Goal: Book appointment/travel/reservation

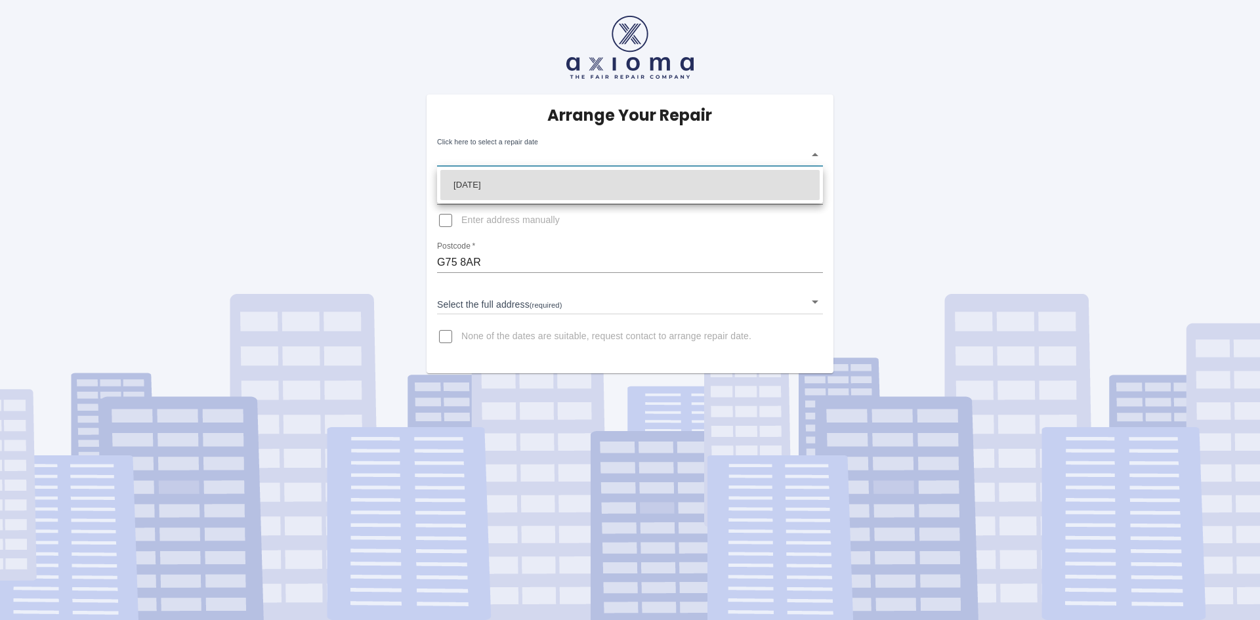
click at [814, 153] on body "Arrange Your Repair Click here to select a repair date ​ Phone Number   * 07780…" at bounding box center [630, 310] width 1260 height 620
click at [814, 153] on div at bounding box center [630, 310] width 1260 height 620
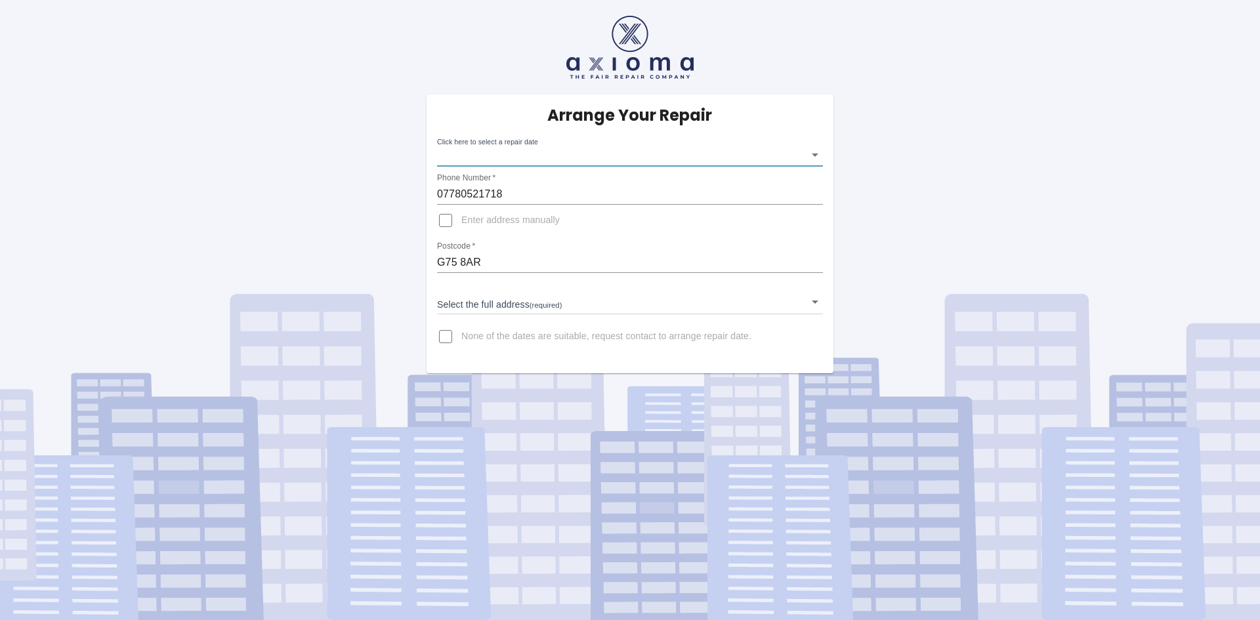
click at [814, 150] on body "Arrange Your Repair Click here to select a repair date ​ Phone Number   * 07780…" at bounding box center [630, 310] width 1260 height 620
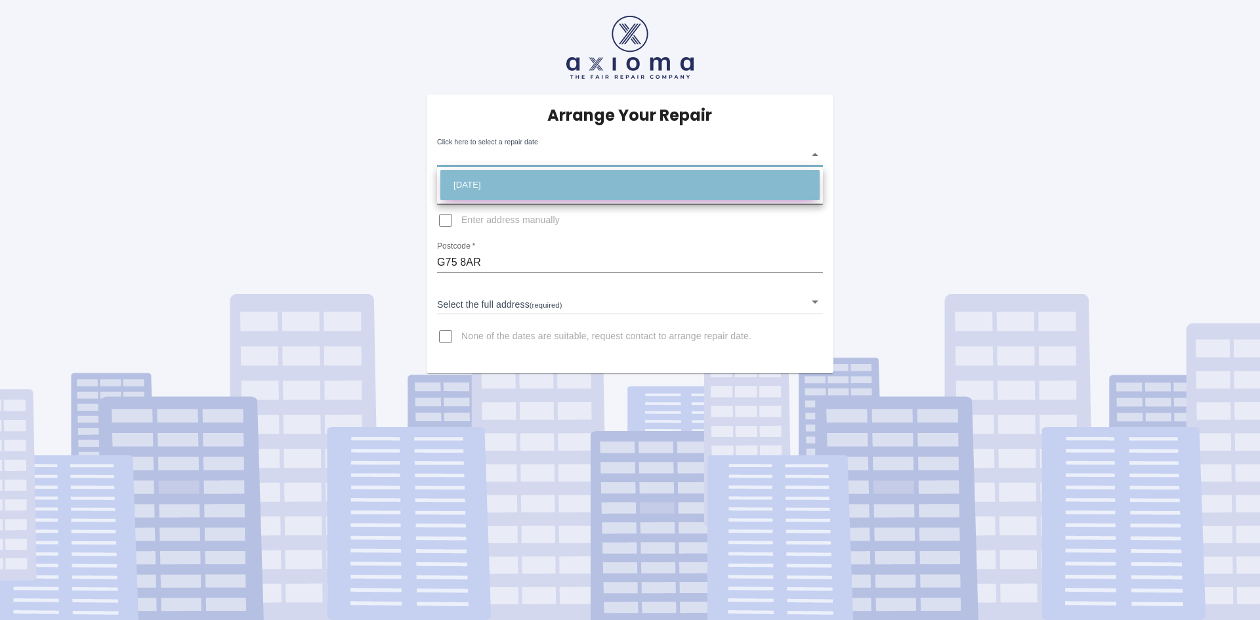
click at [473, 184] on li "Thu Sep 11 2025" at bounding box center [629, 185] width 379 height 30
type input "2025-09-11T00:00:00.000Z"
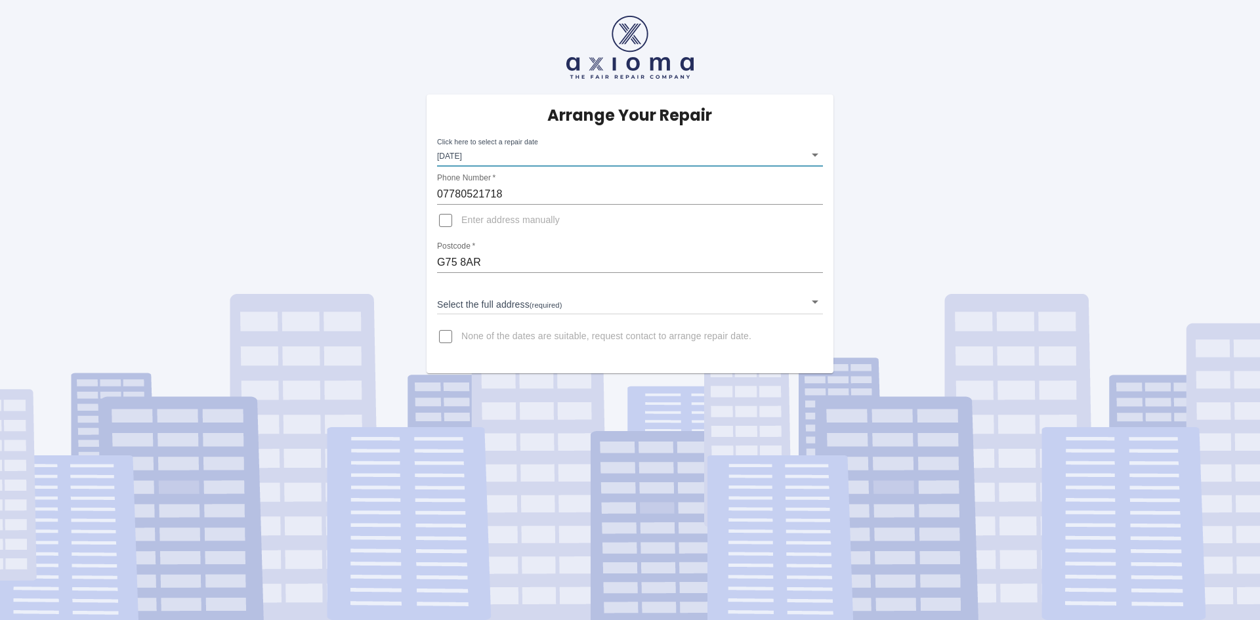
click at [812, 302] on body "Arrange Your Repair Click here to select a repair date Thu Sep 11 2025 2025-09-…" at bounding box center [630, 310] width 1260 height 620
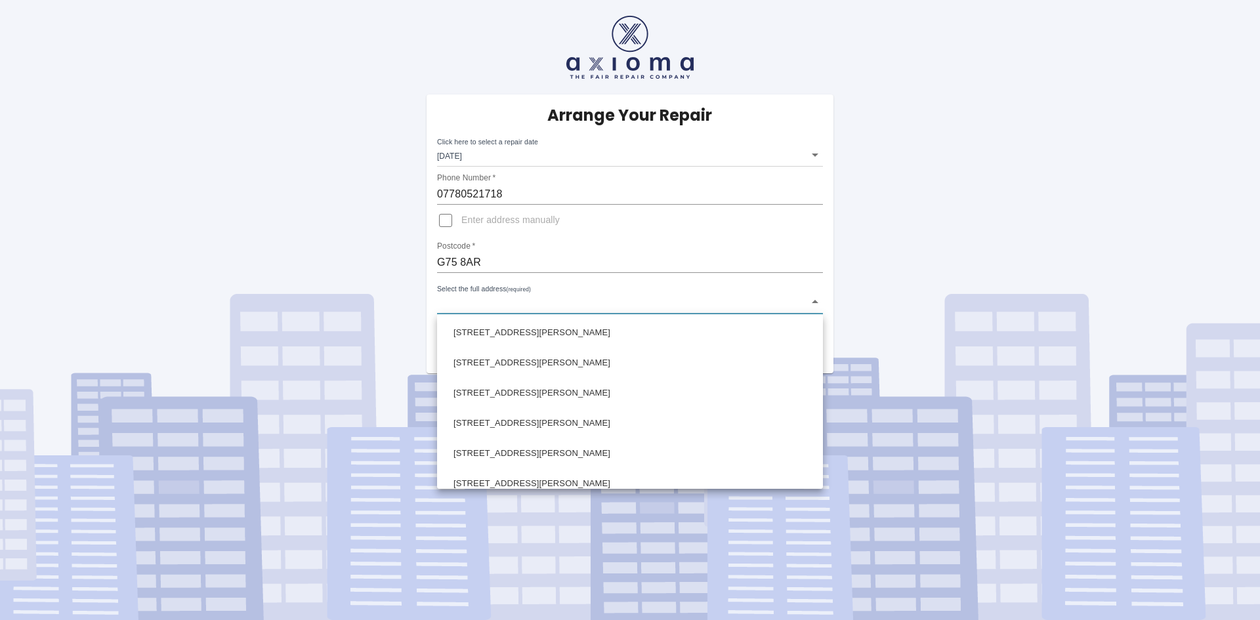
click at [816, 301] on div at bounding box center [630, 310] width 1260 height 620
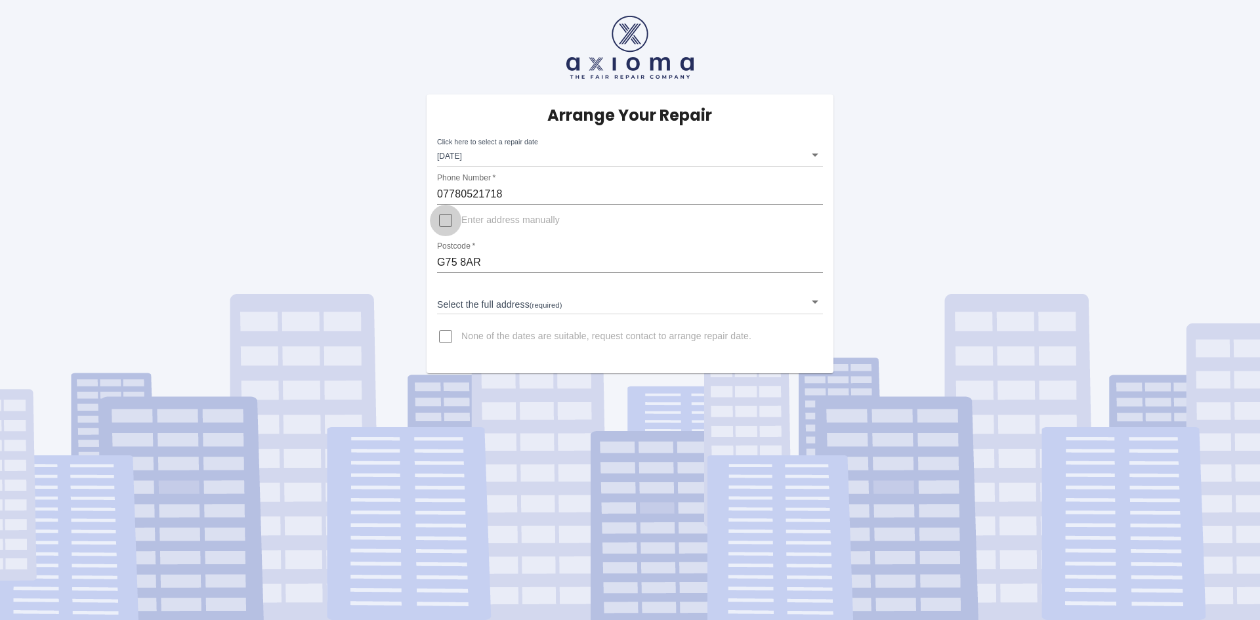
click at [449, 220] on input "Enter address manually" at bounding box center [445, 220] width 31 height 31
checkbox input "true"
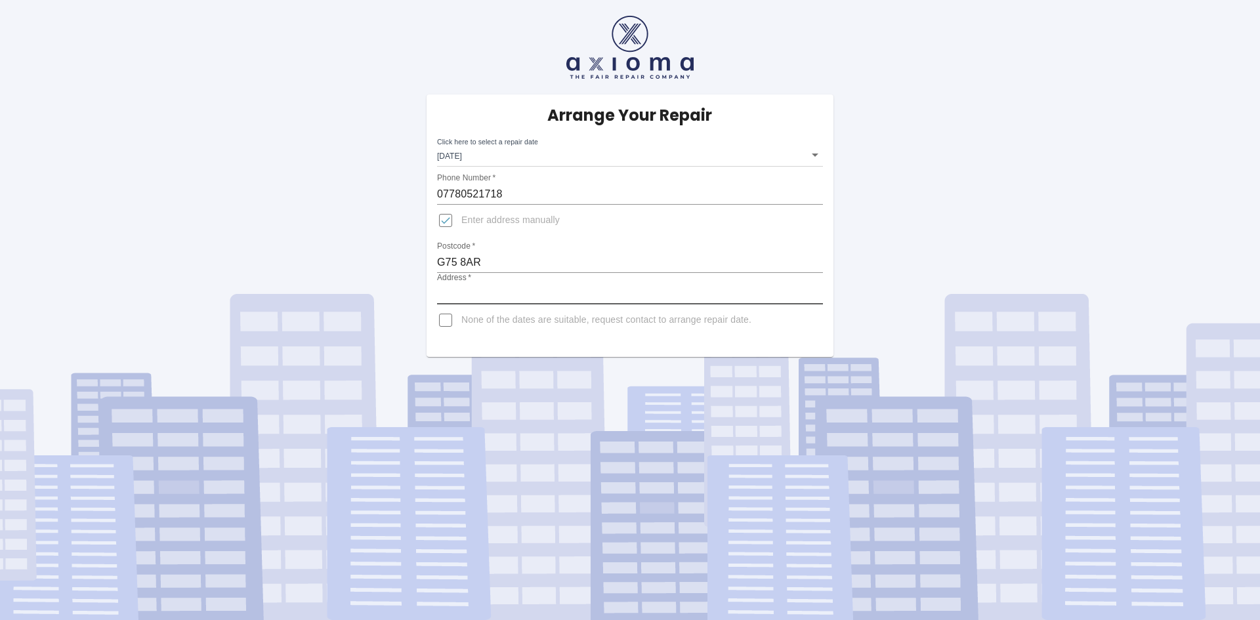
click at [497, 292] on input "Address   *" at bounding box center [630, 293] width 386 height 21
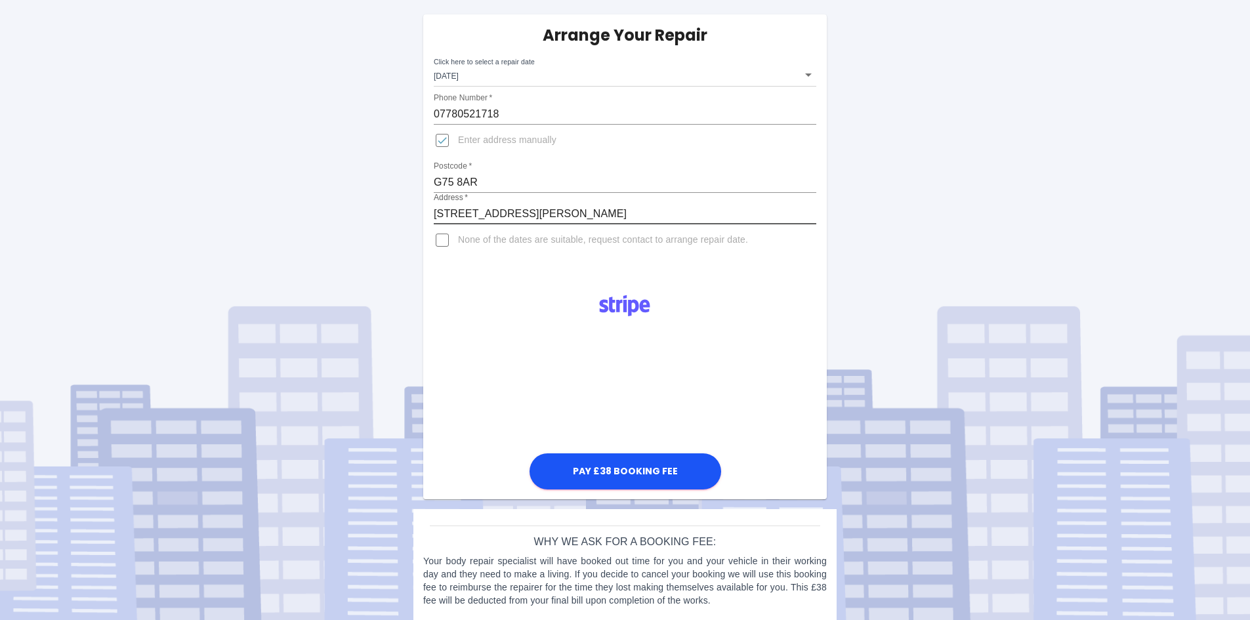
scroll to position [90, 0]
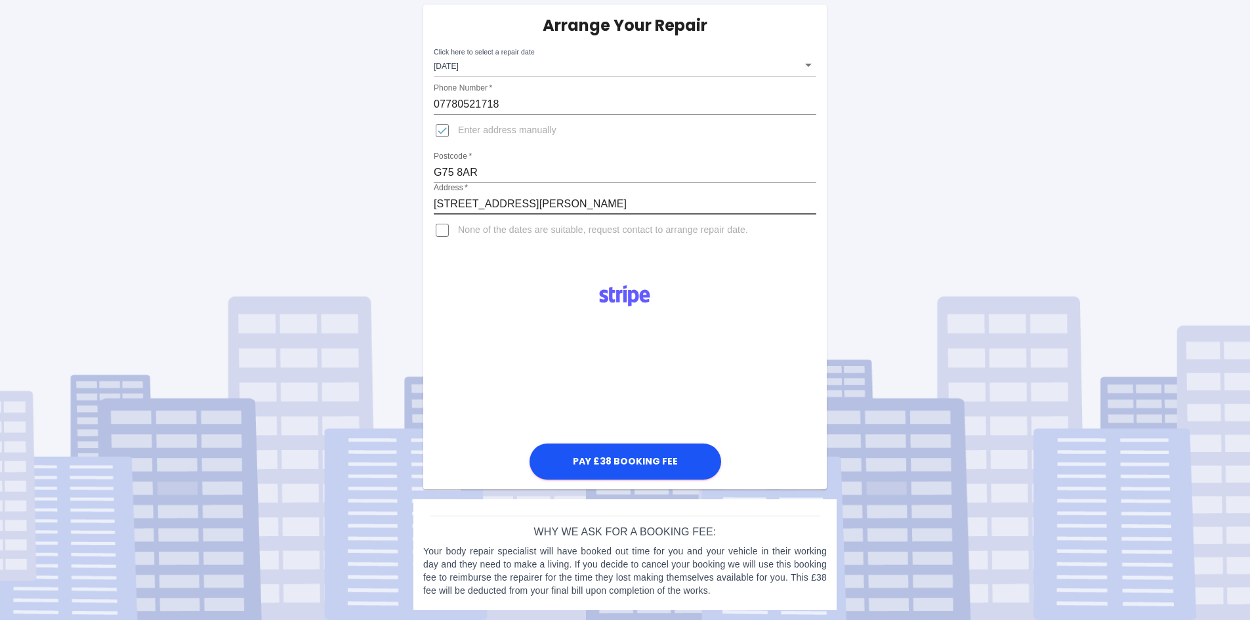
click at [590, 209] on input "34 Bowden Park, Bowden" at bounding box center [625, 204] width 382 height 21
type input "34 Bowden Park"
click at [308, 237] on div "Arrange Your Repair Click here to select a repair date Thu Sep 11 2025 2025-09-…" at bounding box center [624, 265] width 1269 height 710
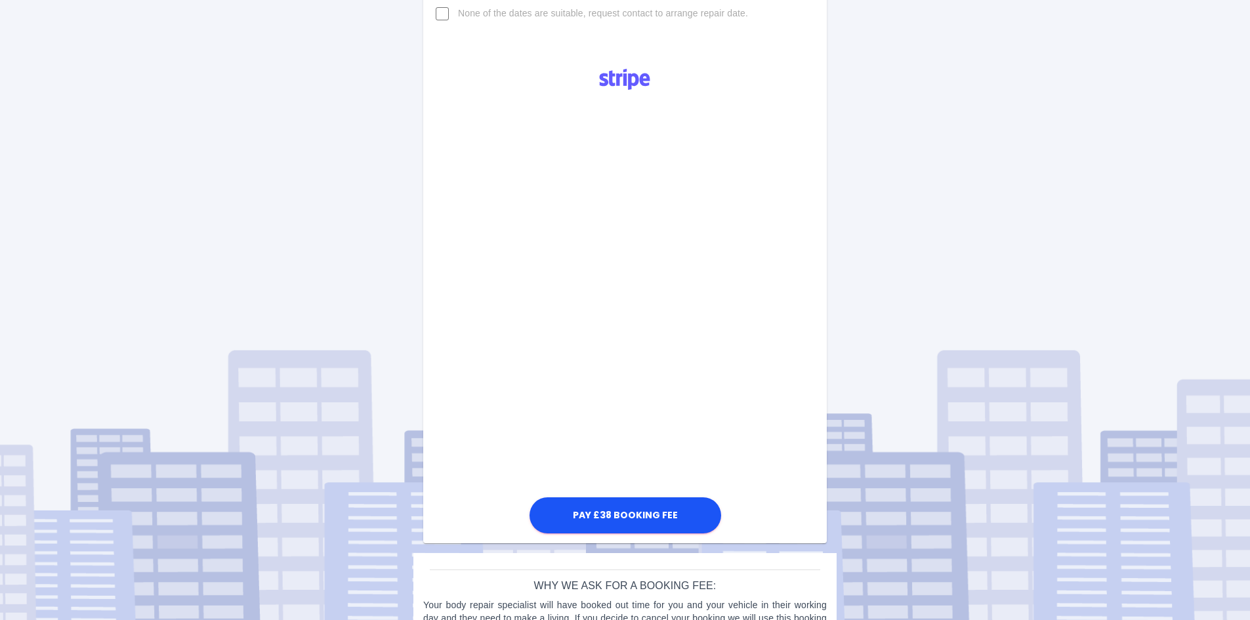
scroll to position [287, 0]
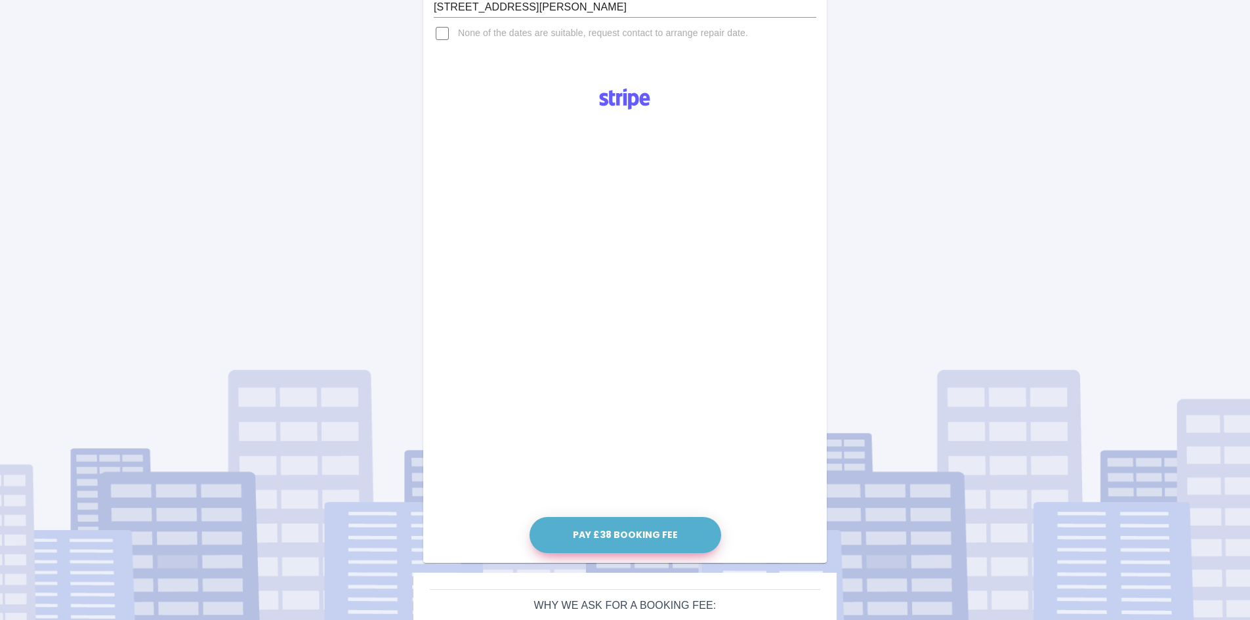
click at [610, 534] on button "Pay £38 Booking Fee" at bounding box center [625, 535] width 192 height 36
